Goal: Find specific page/section: Find specific page/section

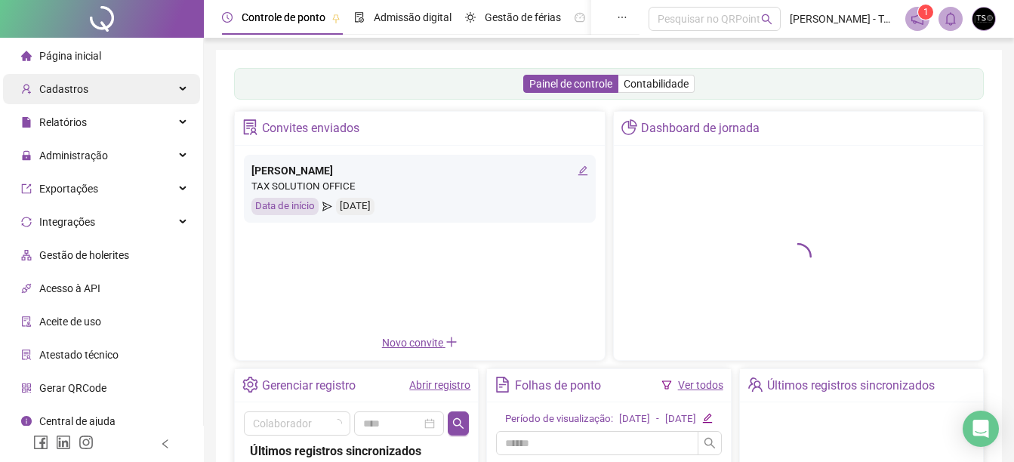
click at [153, 91] on div "Cadastros" at bounding box center [101, 89] width 197 height 30
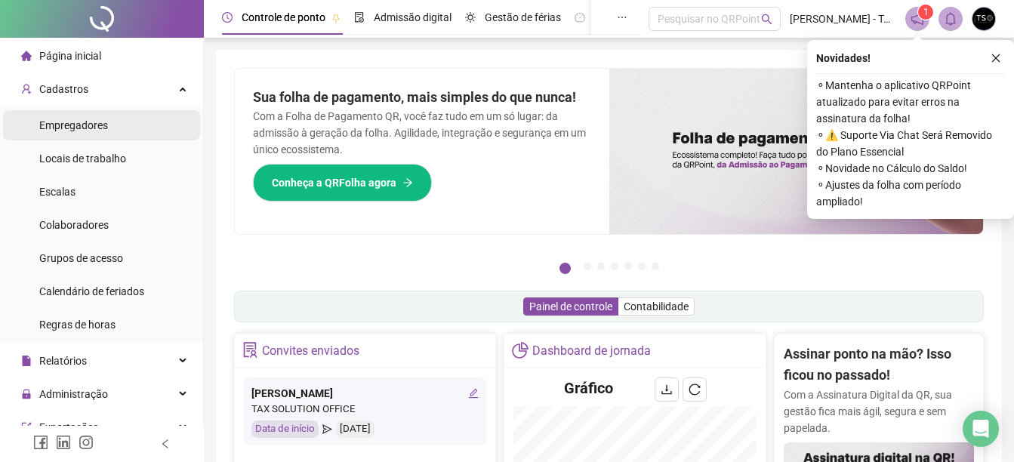
click at [120, 127] on li "Empregadores" at bounding box center [101, 125] width 197 height 30
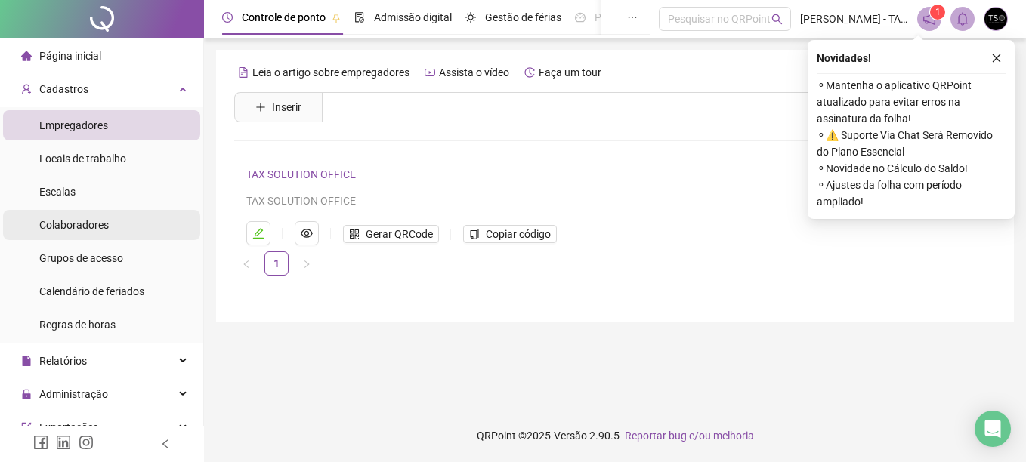
click at [103, 219] on span "Colaboradores" at bounding box center [73, 225] width 69 height 12
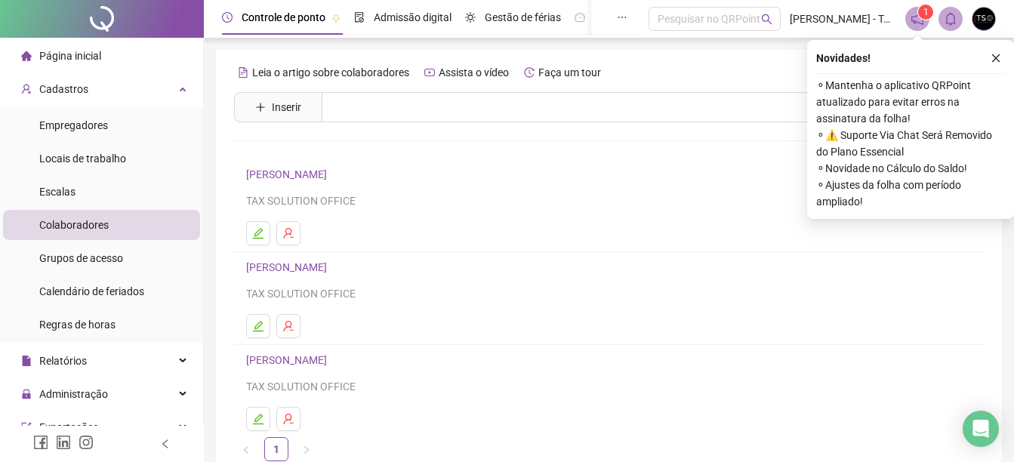
click at [310, 265] on link "[PERSON_NAME]" at bounding box center [288, 267] width 85 height 12
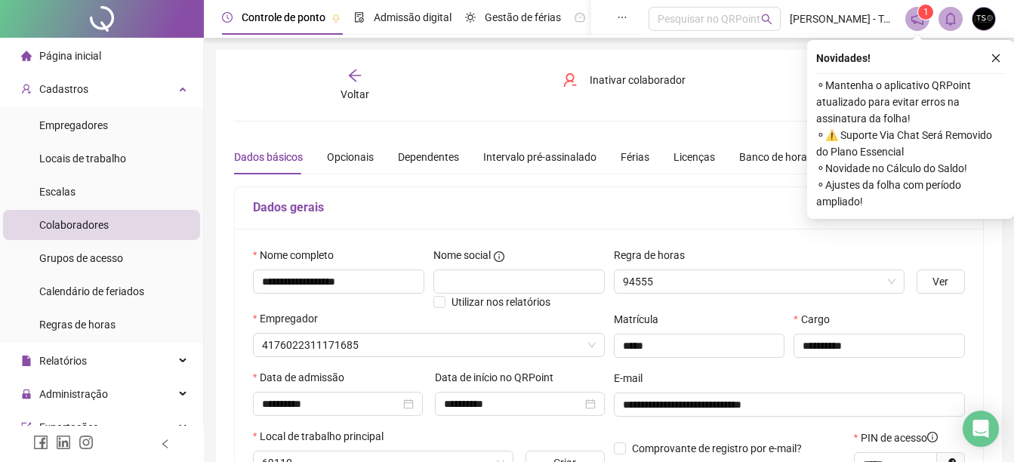
type input "**********"
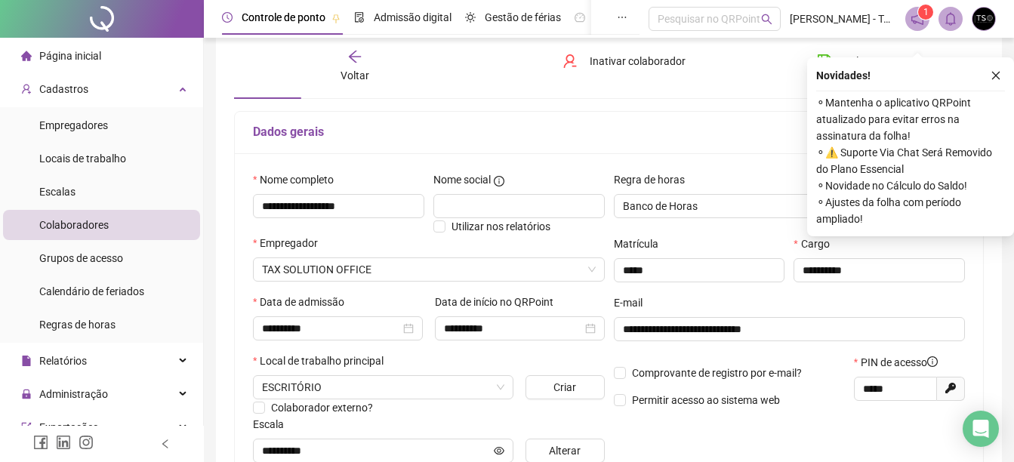
scroll to position [151, 0]
